Goal: Task Accomplishment & Management: Use online tool/utility

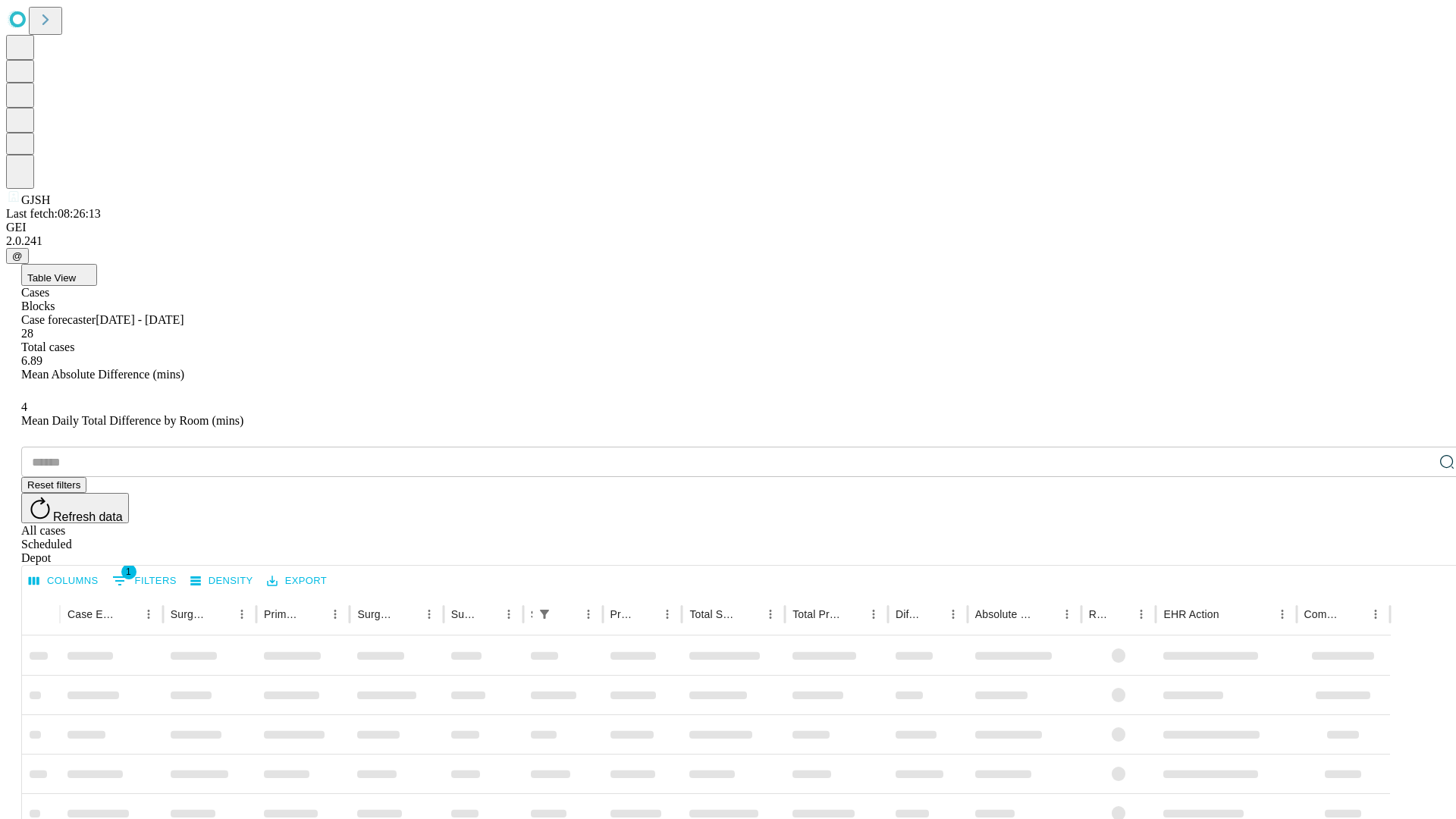
click at [1416, 551] on div "Depot" at bounding box center [743, 557] width 1444 height 14
